Goal: Find specific page/section: Find specific page/section

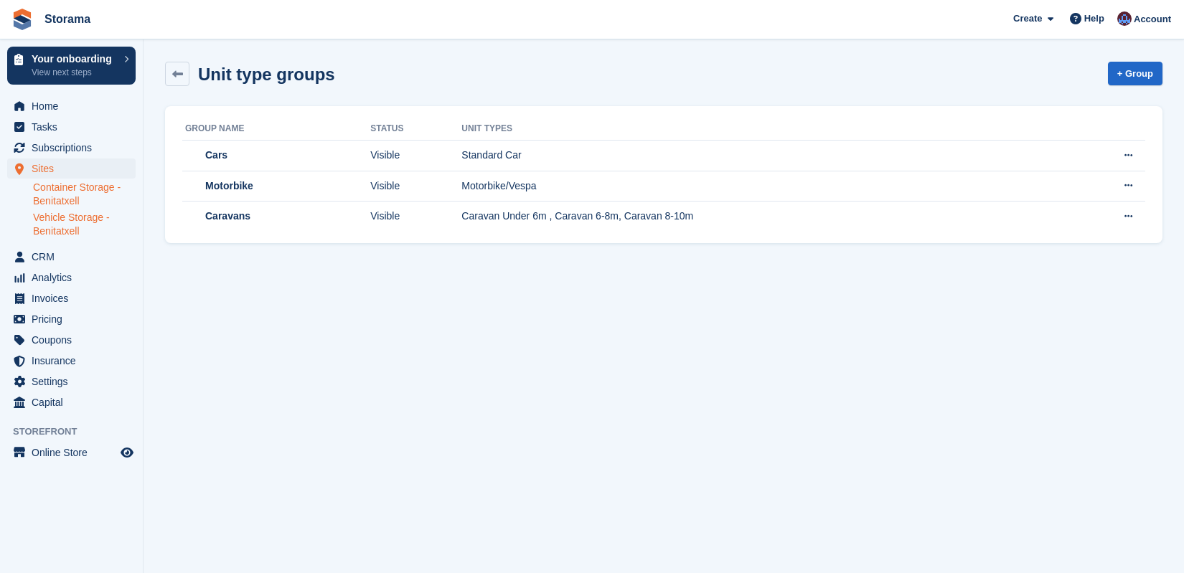
click at [70, 195] on link "Container Storage - Benitatxell" at bounding box center [84, 194] width 103 height 27
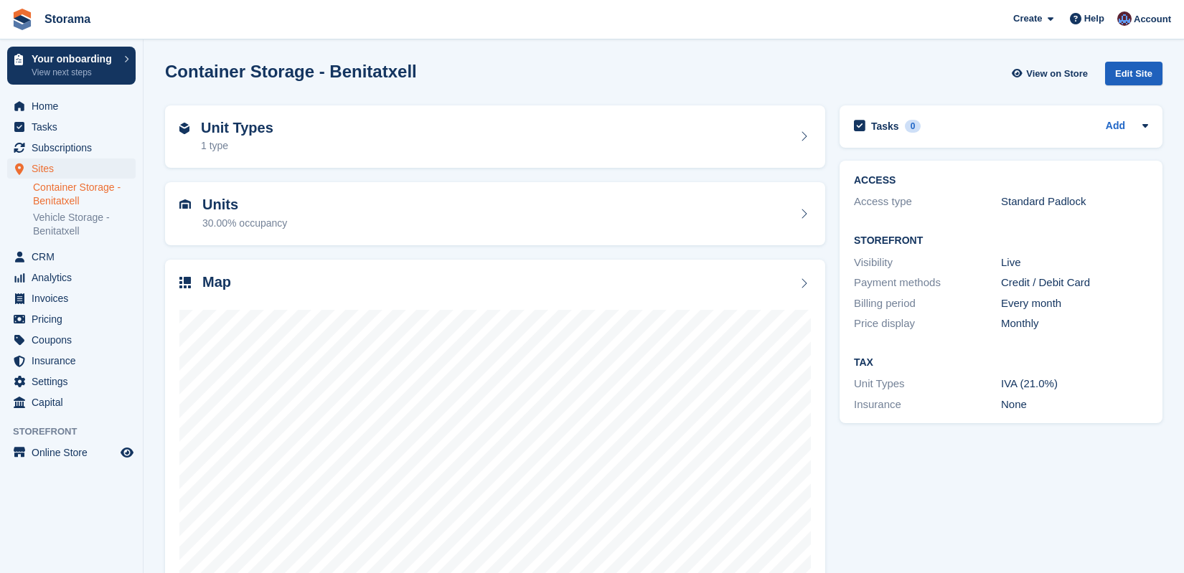
click at [1147, 63] on div "Edit Site" at bounding box center [1133, 74] width 57 height 24
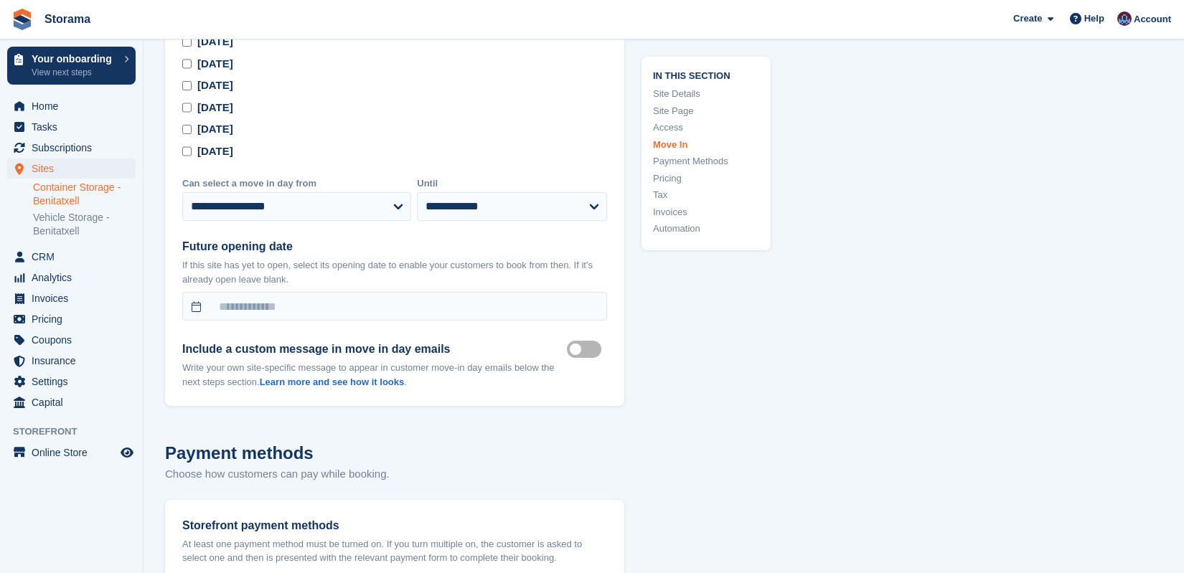
scroll to position [4310, 0]
